Goal: Communication & Community: Answer question/provide support

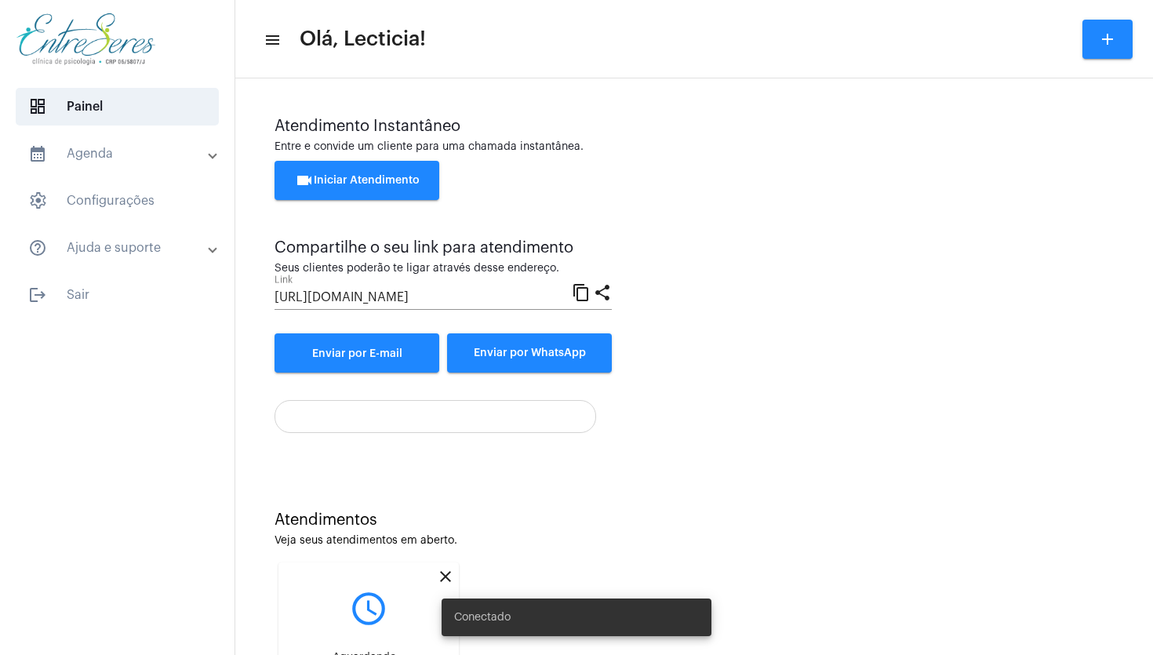
scroll to position [134, 0]
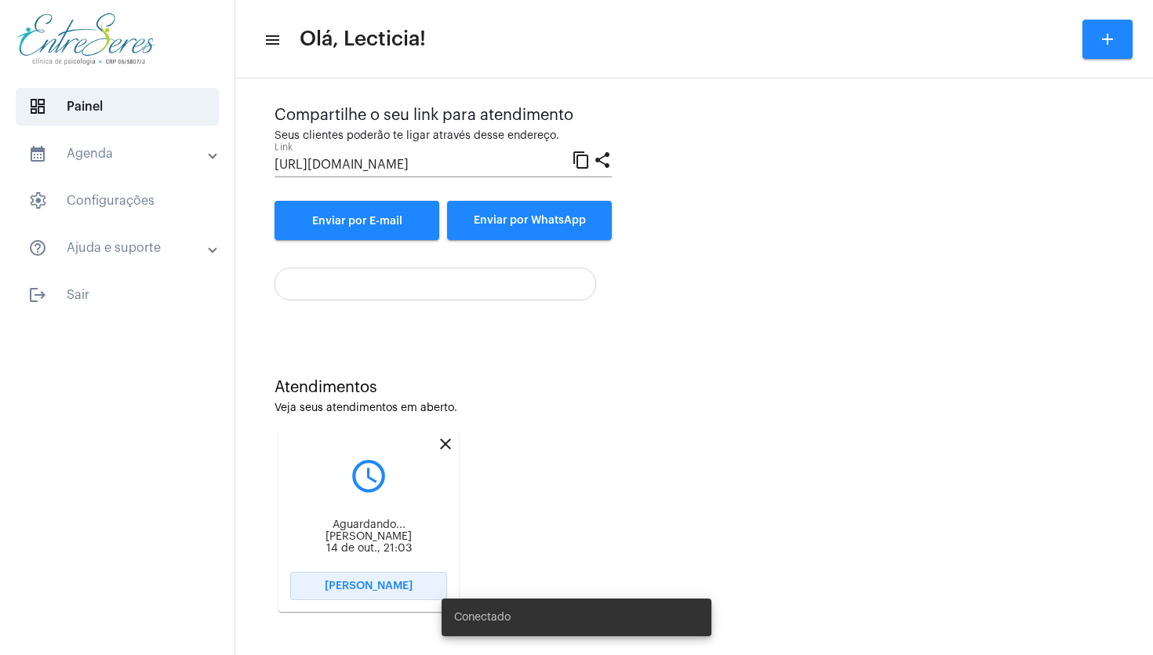
click at [396, 583] on span "[PERSON_NAME]" at bounding box center [369, 585] width 88 height 11
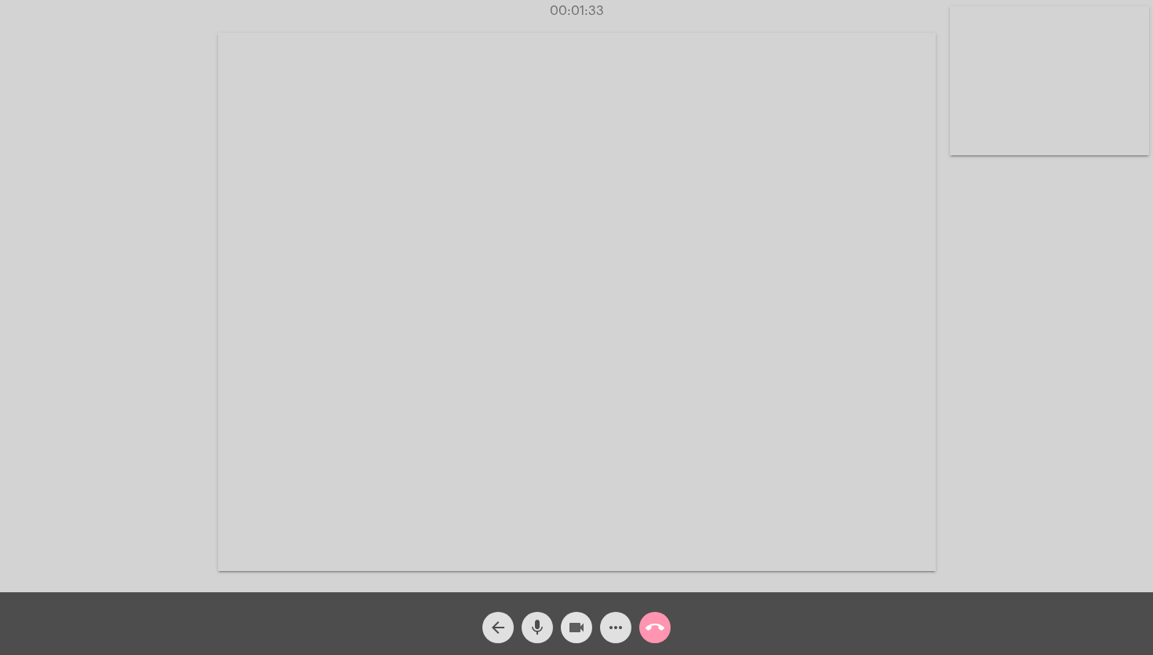
click at [567, 624] on mat-icon "videocam" at bounding box center [576, 627] width 19 height 19
click at [567, 624] on mat-icon "videocam_off" at bounding box center [576, 627] width 19 height 19
click at [1060, 103] on video at bounding box center [1049, 80] width 199 height 149
click at [1060, 103] on div "Acessando Câmera e Microfone..." at bounding box center [715, 300] width 717 height 588
click at [579, 626] on mat-icon "videocam" at bounding box center [576, 627] width 19 height 19
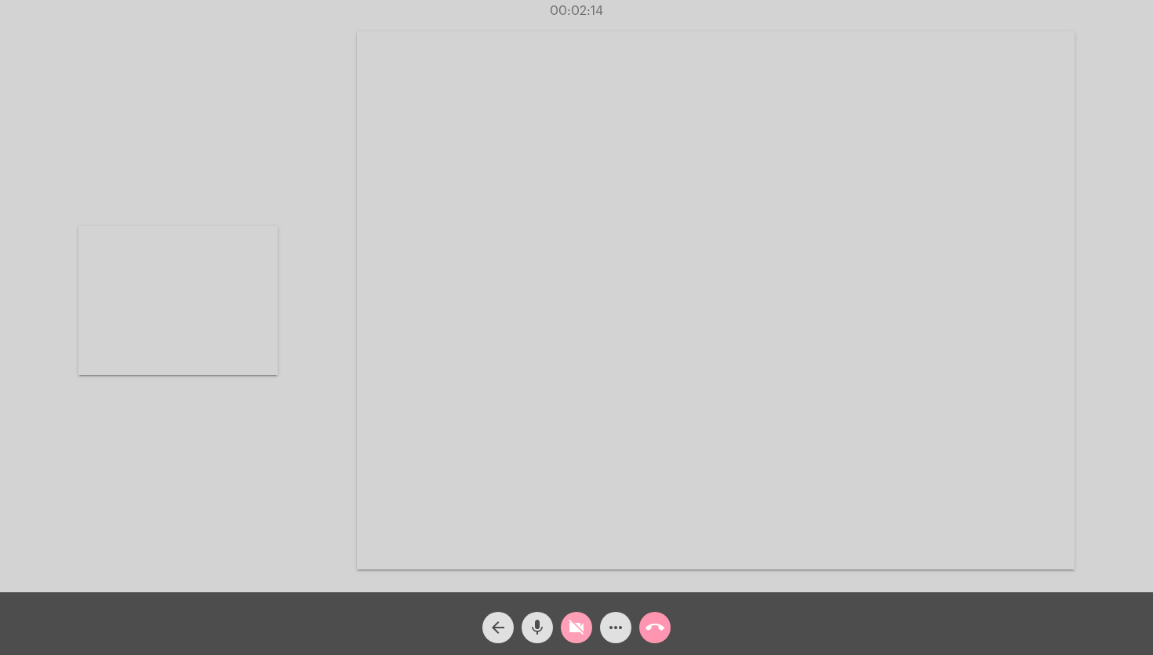
click at [579, 626] on mat-icon "videocam_off" at bounding box center [576, 627] width 19 height 19
click at [618, 623] on mat-icon "more_horiz" at bounding box center [615, 627] width 19 height 19
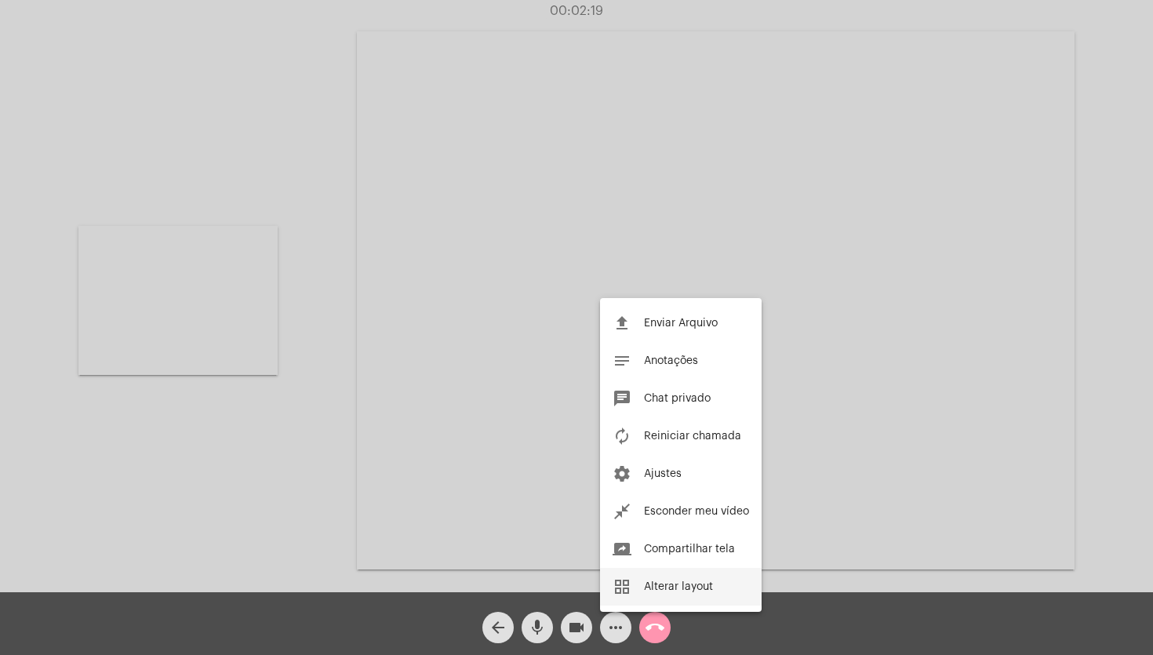
click at [663, 579] on button "grid_view Alterar layout" at bounding box center [681, 587] width 162 height 38
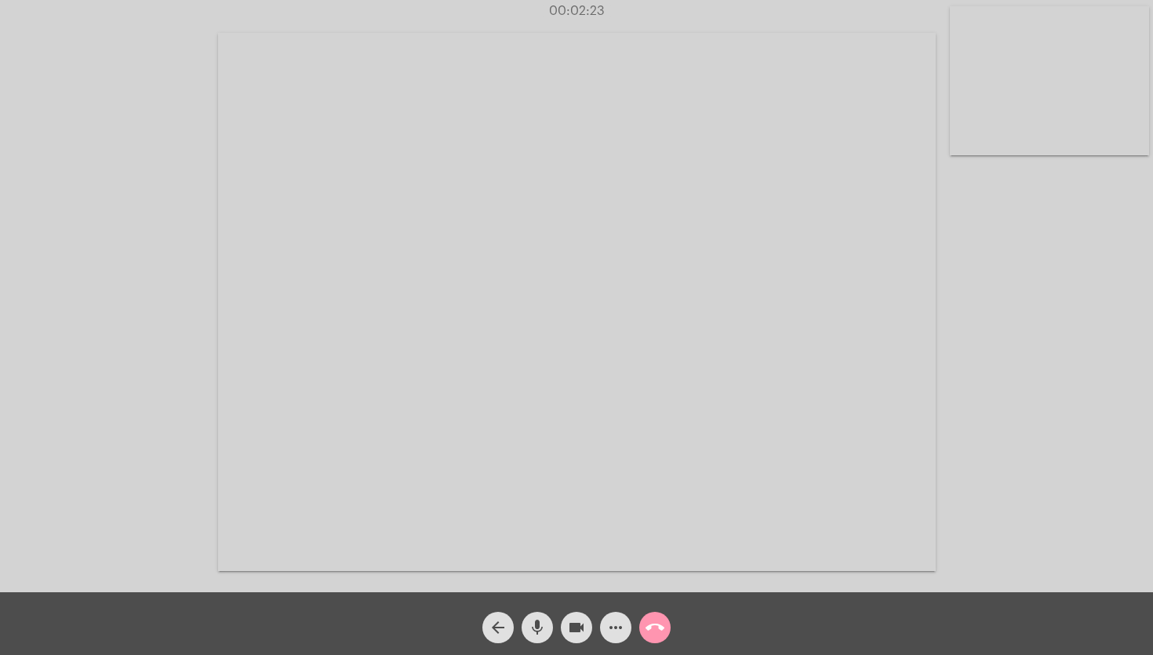
click at [988, 130] on video at bounding box center [1049, 80] width 199 height 149
click at [612, 626] on mat-icon "more_horiz" at bounding box center [615, 627] width 19 height 19
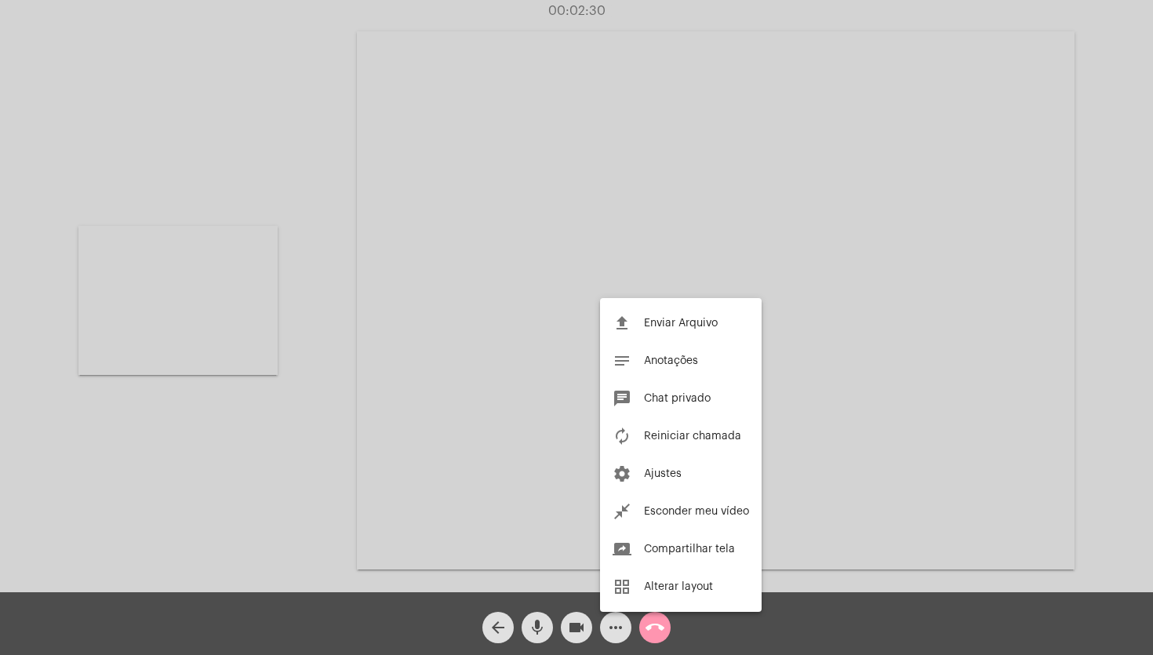
click at [251, 200] on div at bounding box center [576, 327] width 1153 height 655
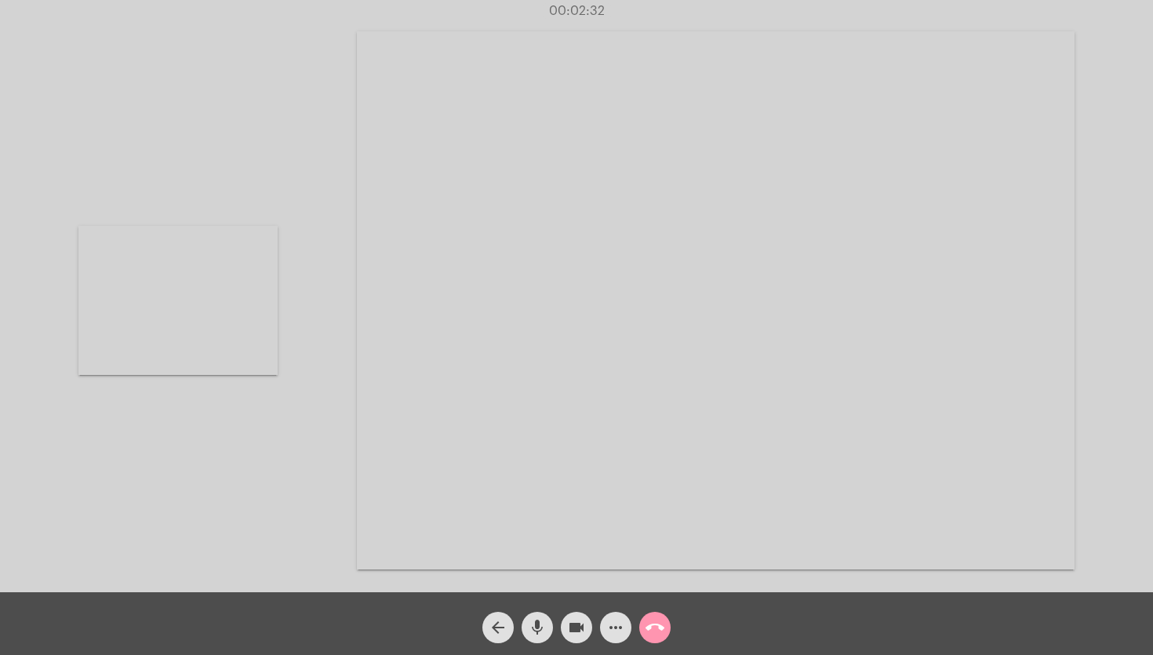
click at [222, 281] on video at bounding box center [177, 300] width 199 height 149
